Goal: Information Seeking & Learning: Check status

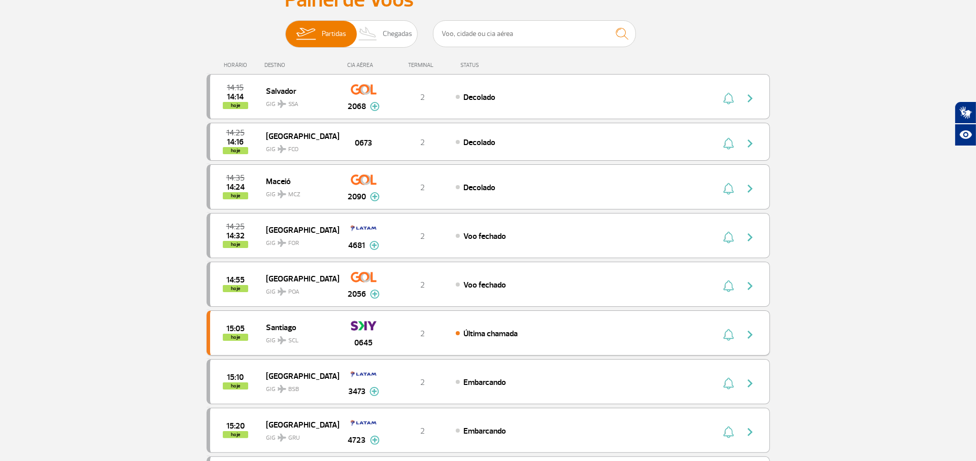
scroll to position [113, 0]
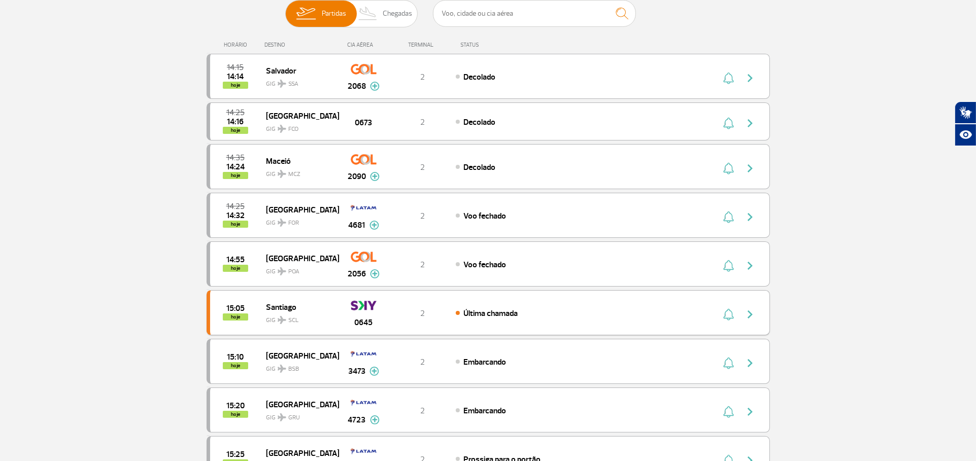
click at [469, 312] on span "Última chamada" at bounding box center [490, 314] width 54 height 10
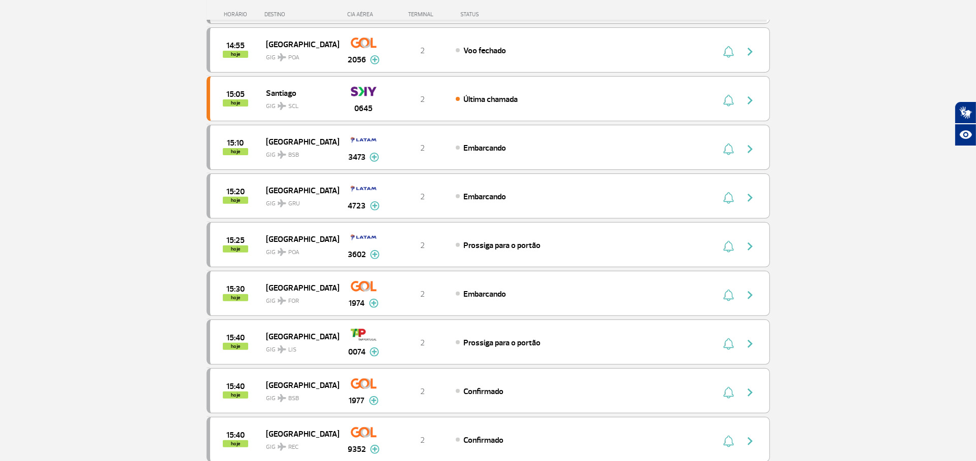
scroll to position [338, 0]
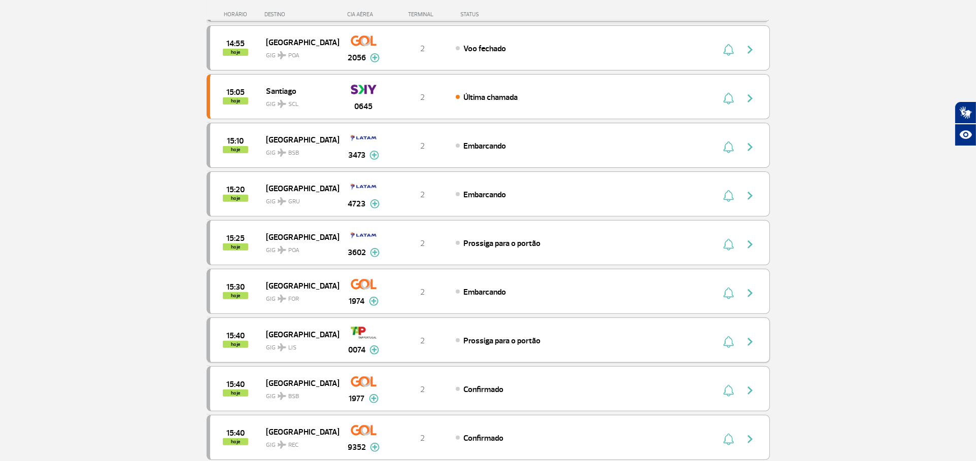
click at [466, 324] on div "15:40 hoje [GEOGRAPHIC_DATA] GIG LIS 0074 2 Prossiga para o portão Parcerias: E…" at bounding box center [488, 340] width 563 height 45
click at [482, 336] on span "Prossiga para o portão" at bounding box center [501, 341] width 77 height 10
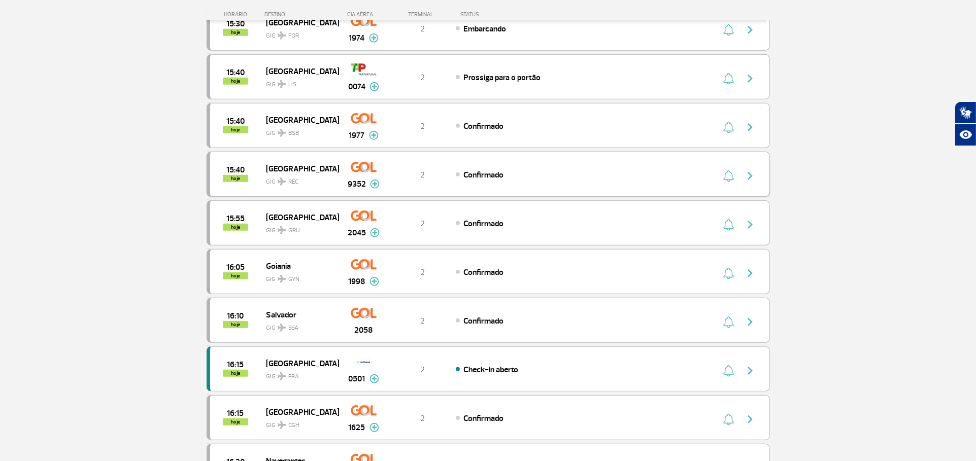
scroll to position [628, 0]
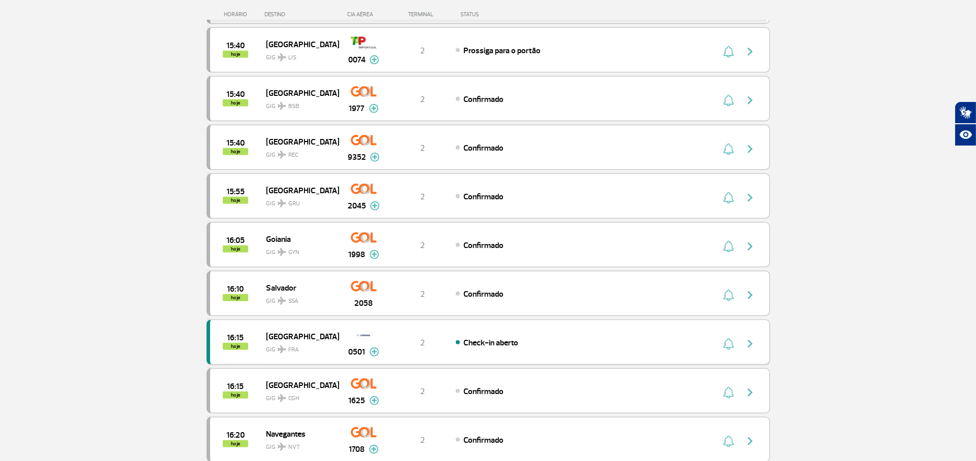
click at [552, 364] on div "16:15 hoje [GEOGRAPHIC_DATA] FRA 0501 2 Check-in aberto Parcerias: Singapore Ai…" at bounding box center [488, 342] width 563 height 45
click at [551, 353] on div "16:15 hoje [GEOGRAPHIC_DATA] FRA 0501 2 Check-in aberto Parcerias: Singapore Ai…" at bounding box center [488, 342] width 563 height 45
click at [544, 344] on div "Check-in aberto" at bounding box center [568, 342] width 224 height 11
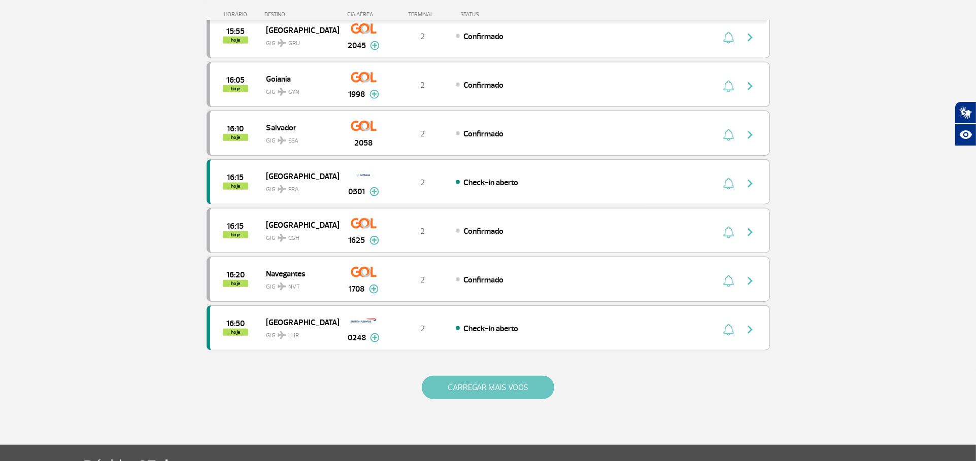
scroll to position [789, 0]
click at [532, 391] on button "CARREGAR MAIS VOOS" at bounding box center [488, 387] width 132 height 23
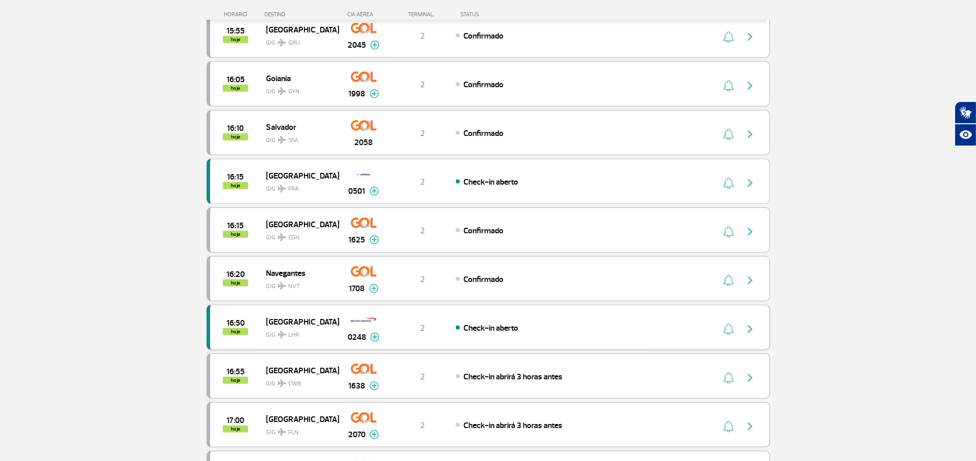
click at [514, 318] on div "16:50 hoje [GEOGRAPHIC_DATA] 0248 2 Check-in aberto Parcerias: Iberia Airlines …" at bounding box center [488, 327] width 563 height 45
click at [517, 326] on span "Check-in aberto" at bounding box center [490, 328] width 55 height 10
click at [516, 327] on span "Check-in aberto" at bounding box center [490, 328] width 55 height 10
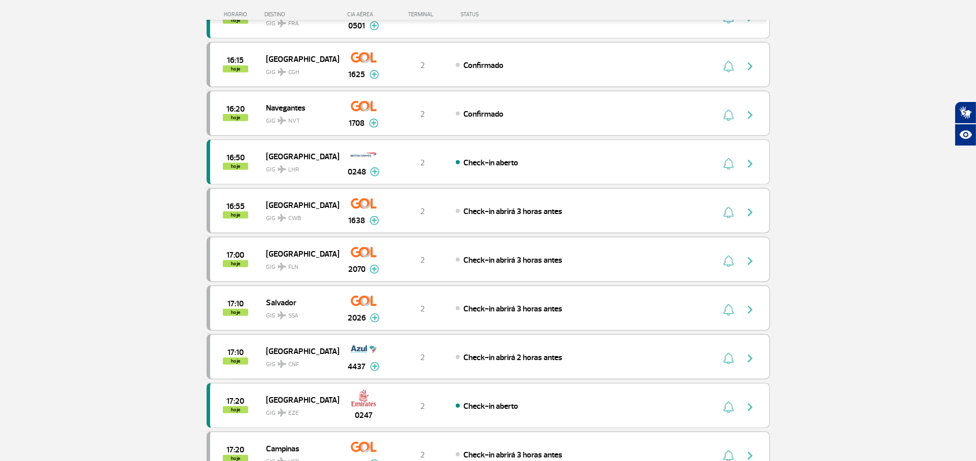
scroll to position [1015, 0]
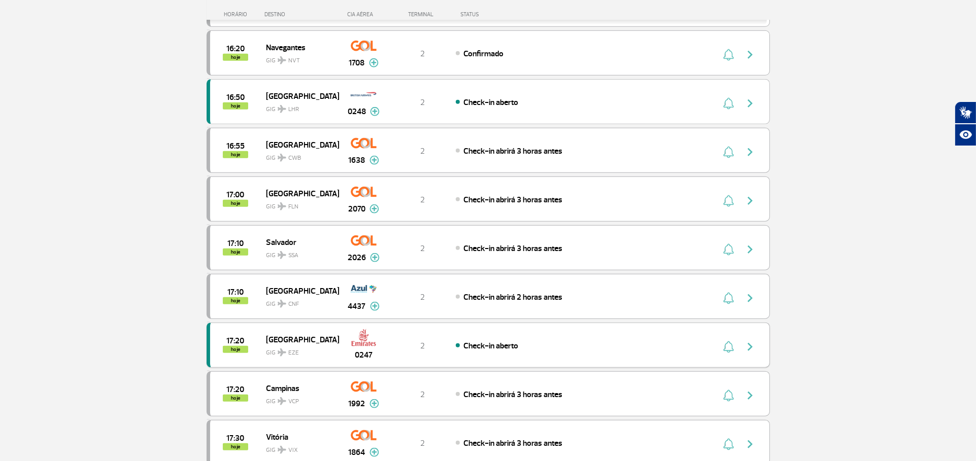
click at [507, 341] on span "Check-in aberto" at bounding box center [490, 346] width 55 height 10
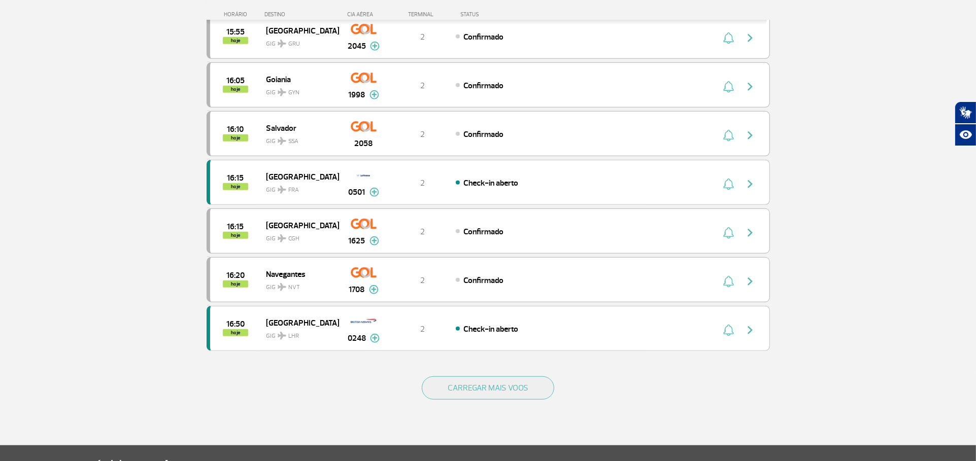
scroll to position [906, 0]
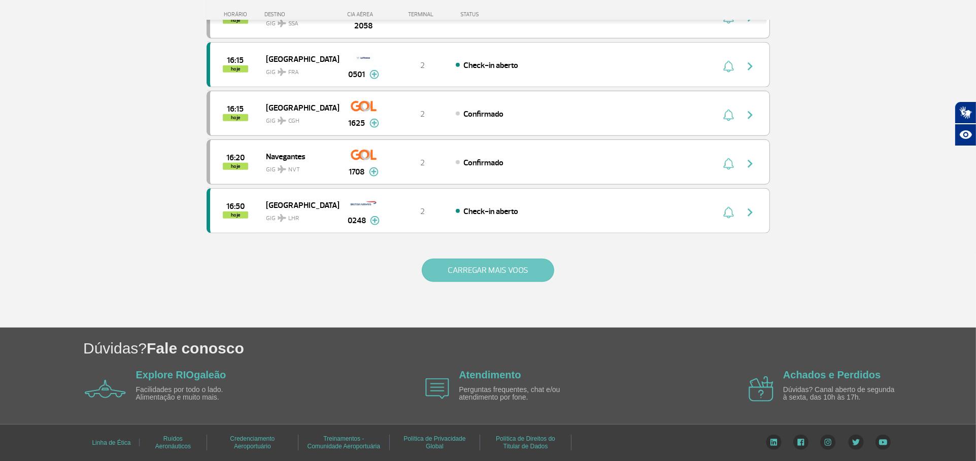
click at [505, 269] on button "CARREGAR MAIS VOOS" at bounding box center [488, 270] width 132 height 23
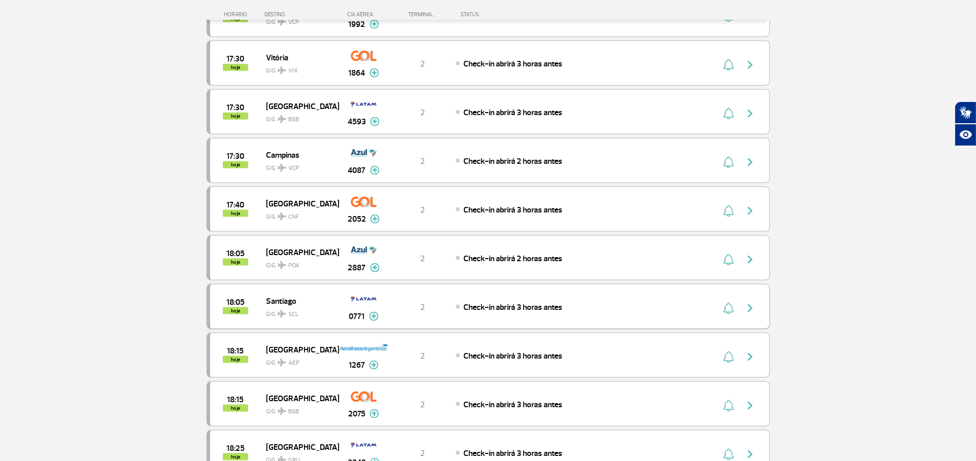
scroll to position [1414, 0]
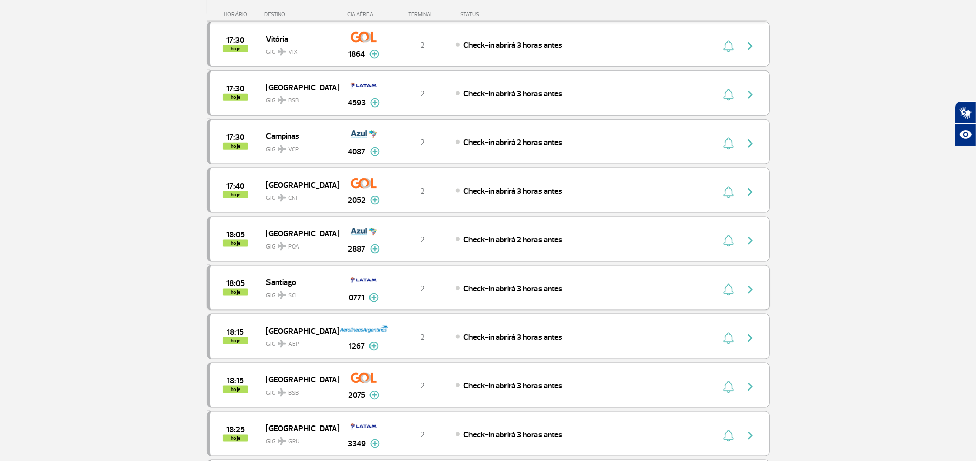
click at [463, 288] on span "Check-in abrirá 3 horas antes" at bounding box center [512, 289] width 99 height 10
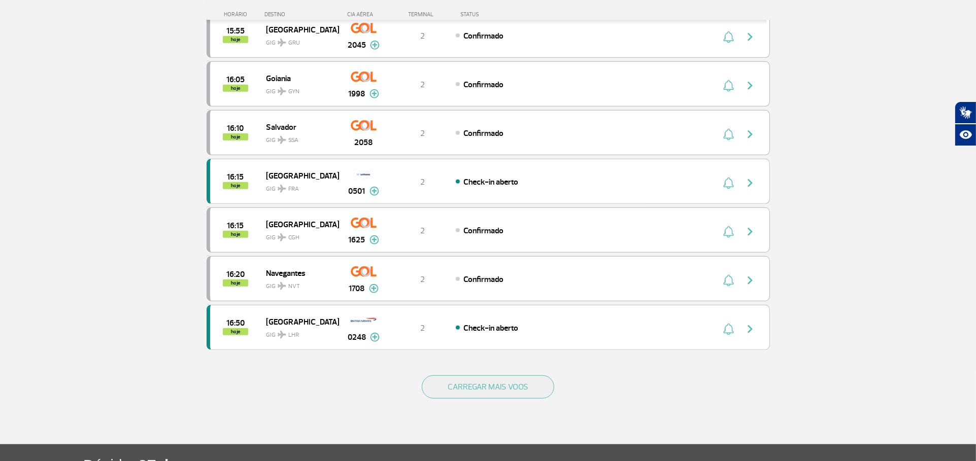
scroll to position [906, 0]
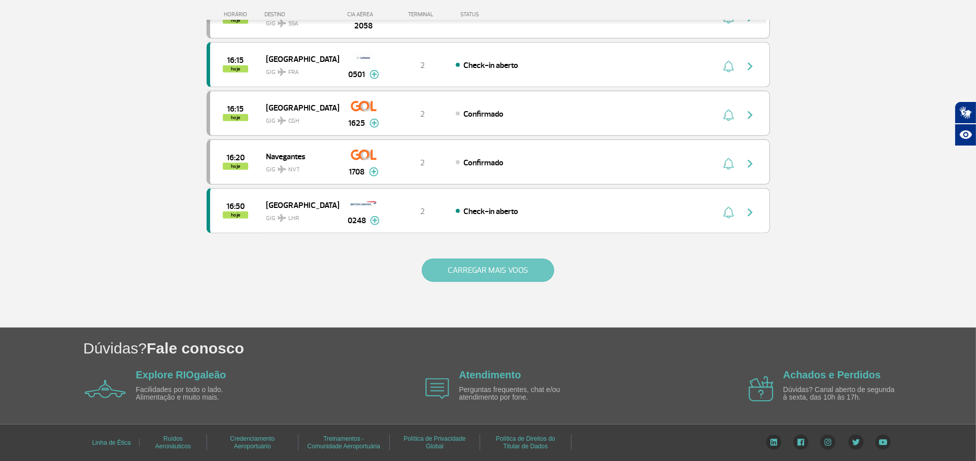
click at [471, 273] on button "CARREGAR MAIS VOOS" at bounding box center [488, 270] width 132 height 23
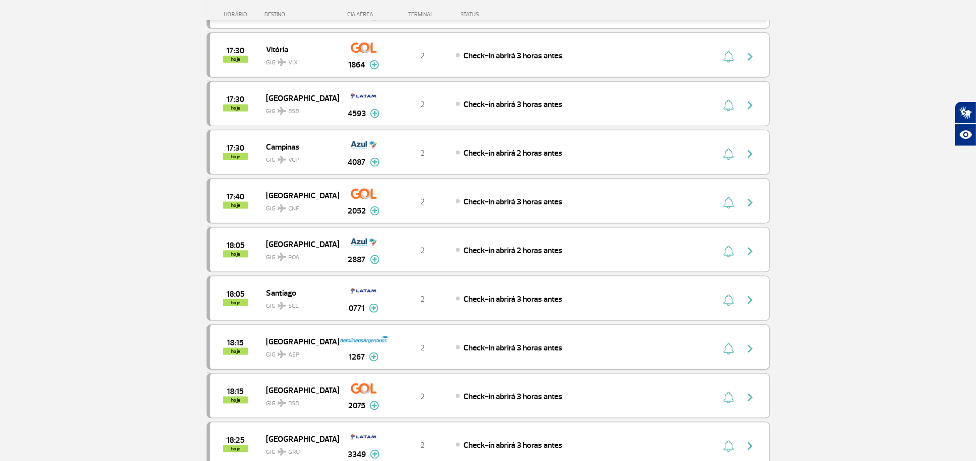
scroll to position [1470, 0]
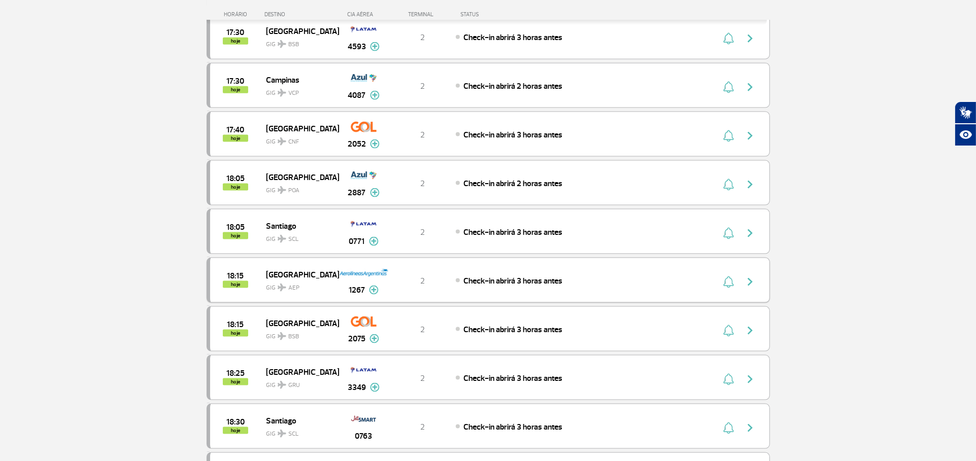
click at [428, 272] on div "18:15 hoje [GEOGRAPHIC_DATA] GIG AEP 1267 2 Check-in abrirá 3 horas antes Parce…" at bounding box center [488, 280] width 563 height 45
click at [464, 287] on div "18:15 hoje [GEOGRAPHIC_DATA] GIG AEP 1267 2 Check-in abrirá 3 horas antes Parce…" at bounding box center [488, 280] width 563 height 45
click at [483, 288] on div "18:15 hoje [GEOGRAPHIC_DATA] GIG AEP 1267 2 Check-in abrirá 3 horas antes Parce…" at bounding box center [488, 280] width 563 height 45
click at [602, 279] on div "Check-in abrirá 3 horas antes" at bounding box center [568, 280] width 224 height 11
click at [603, 282] on div "Check-in abrirá 3 horas antes" at bounding box center [568, 280] width 224 height 11
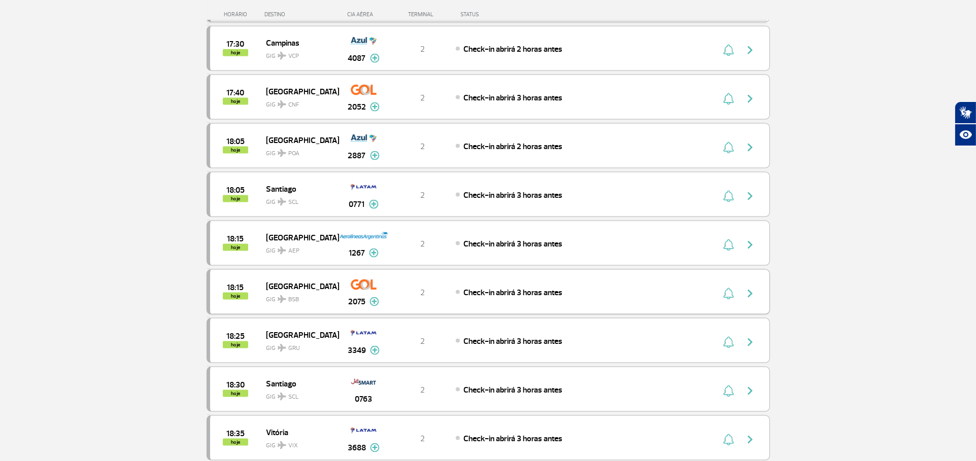
scroll to position [1527, 0]
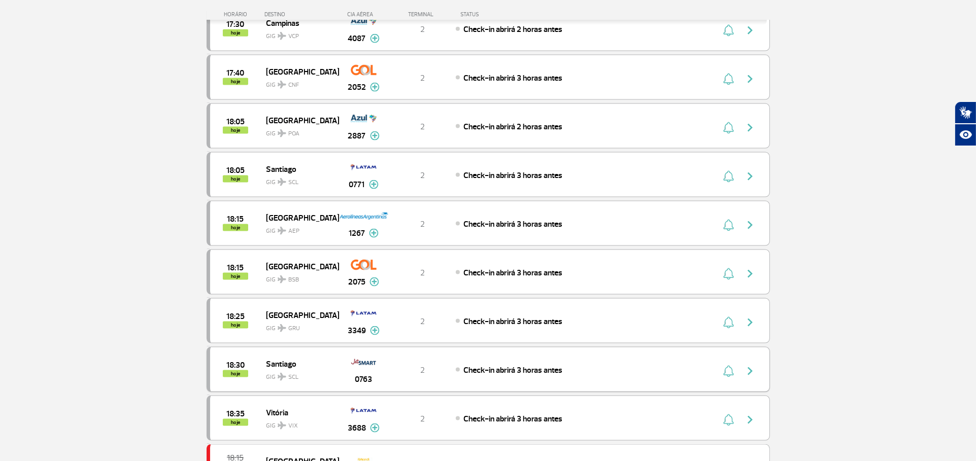
click at [543, 366] on span "Check-in abrirá 3 horas antes" at bounding box center [512, 370] width 99 height 10
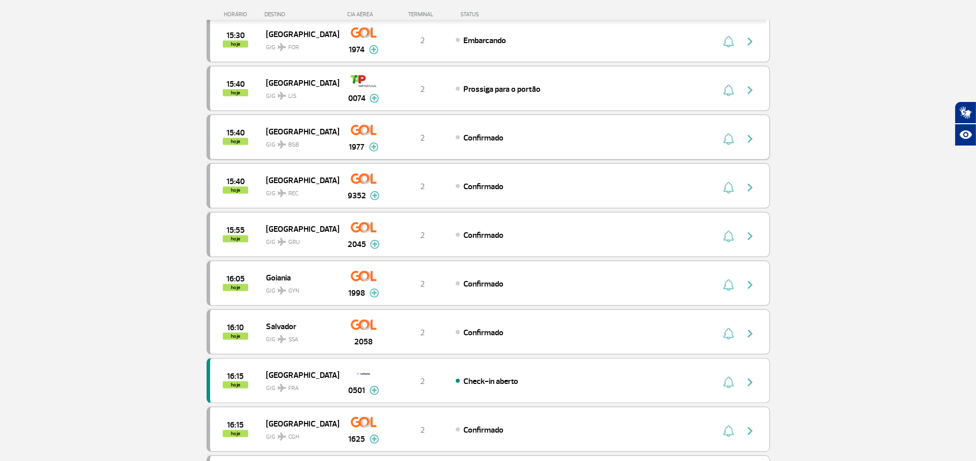
scroll to position [733, 0]
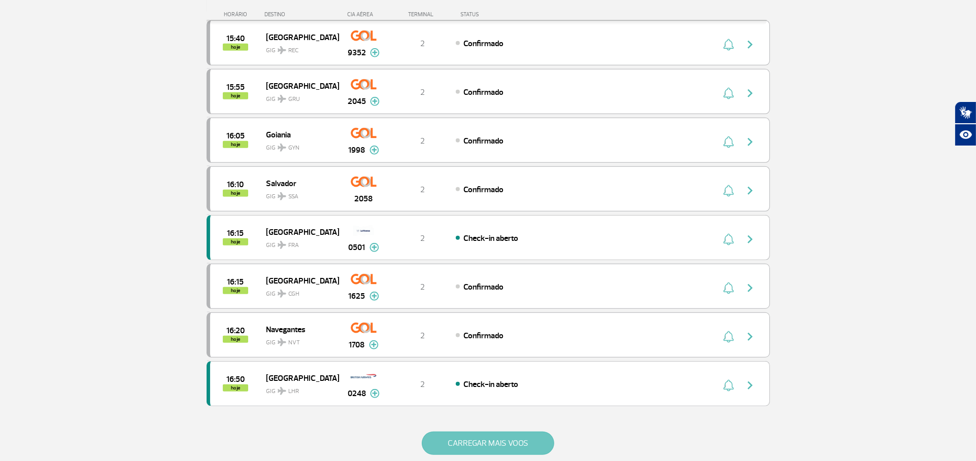
click at [509, 446] on button "CARREGAR MAIS VOOS" at bounding box center [488, 443] width 132 height 23
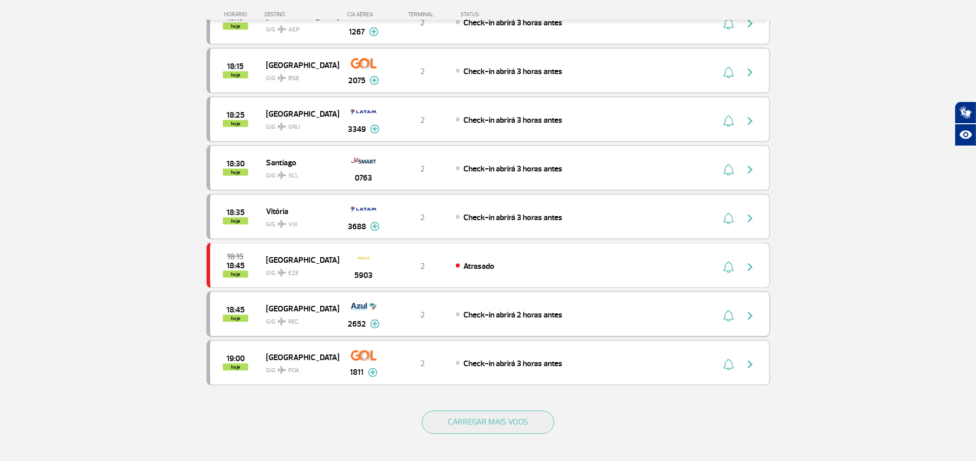
scroll to position [1748, 0]
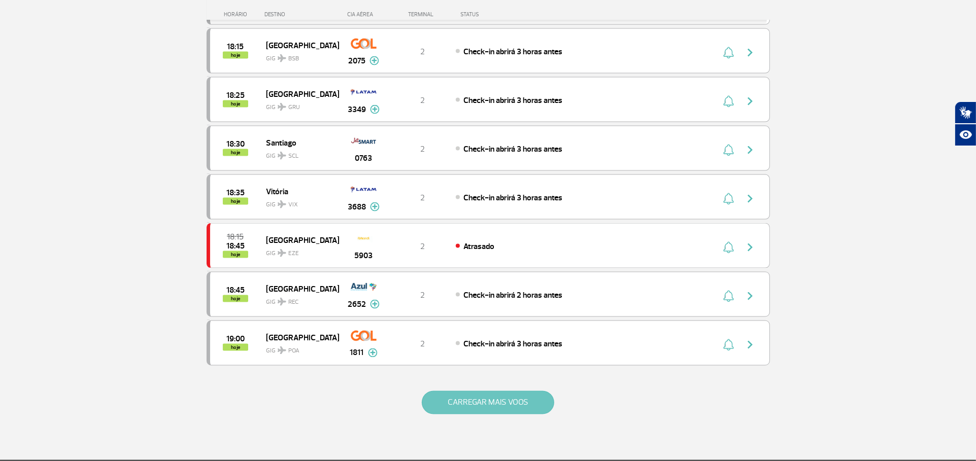
click at [518, 402] on button "CARREGAR MAIS VOOS" at bounding box center [488, 402] width 132 height 23
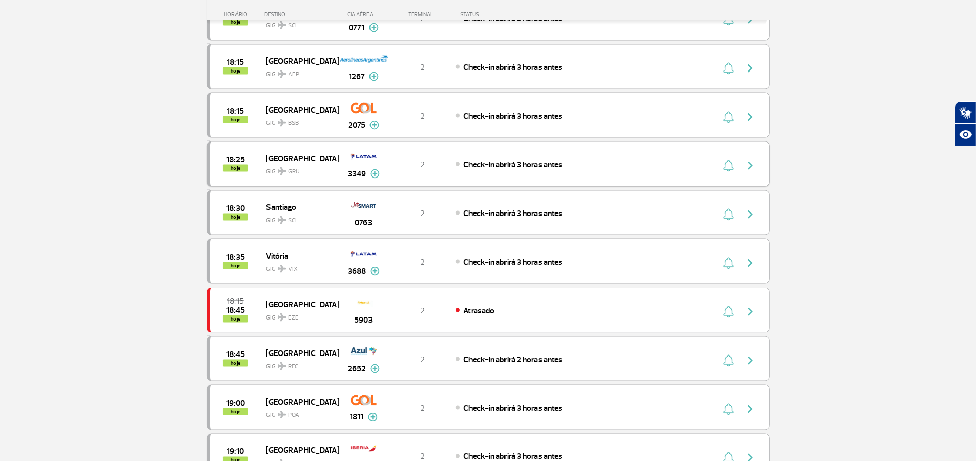
scroll to position [1635, 0]
